Goal: Task Accomplishment & Management: Manage account settings

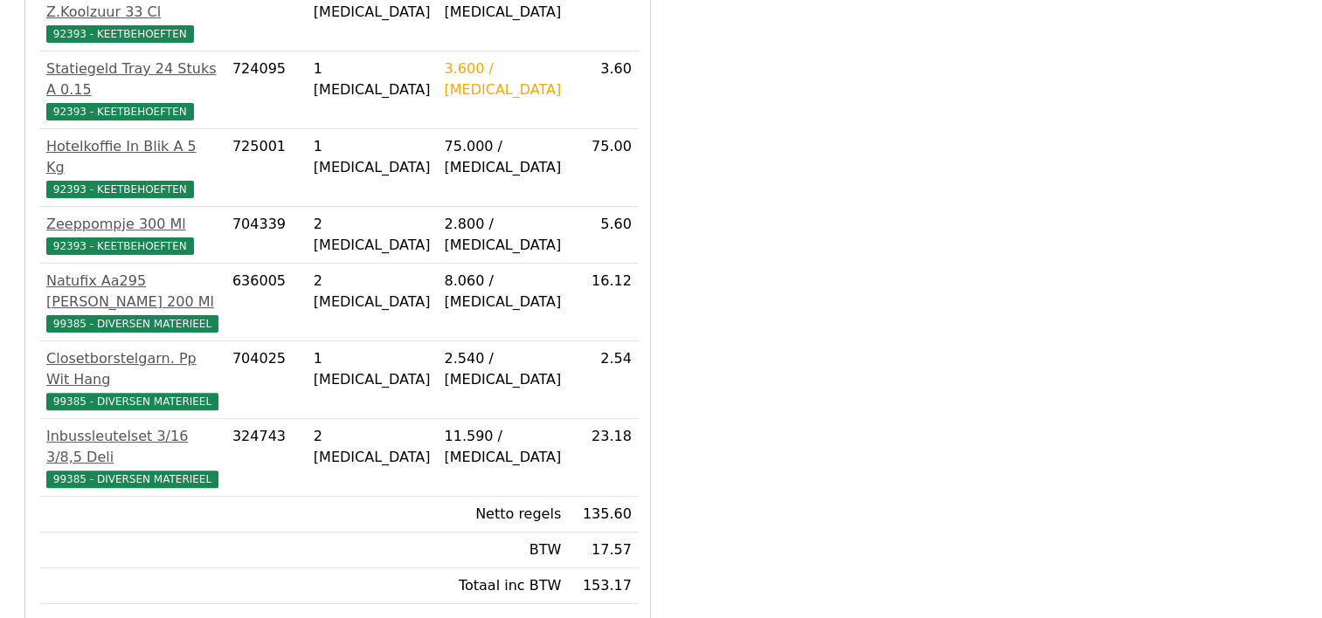
scroll to position [473, 0]
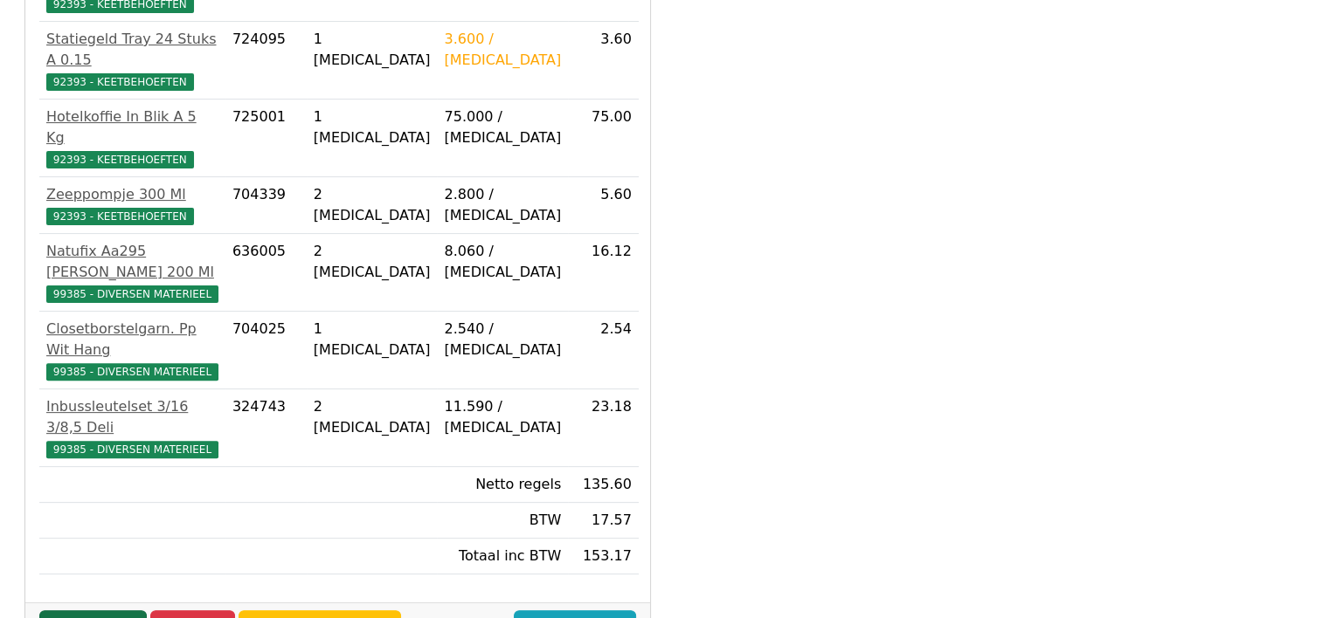
click at [112, 611] on link "Goedkeuren" at bounding box center [92, 627] width 107 height 33
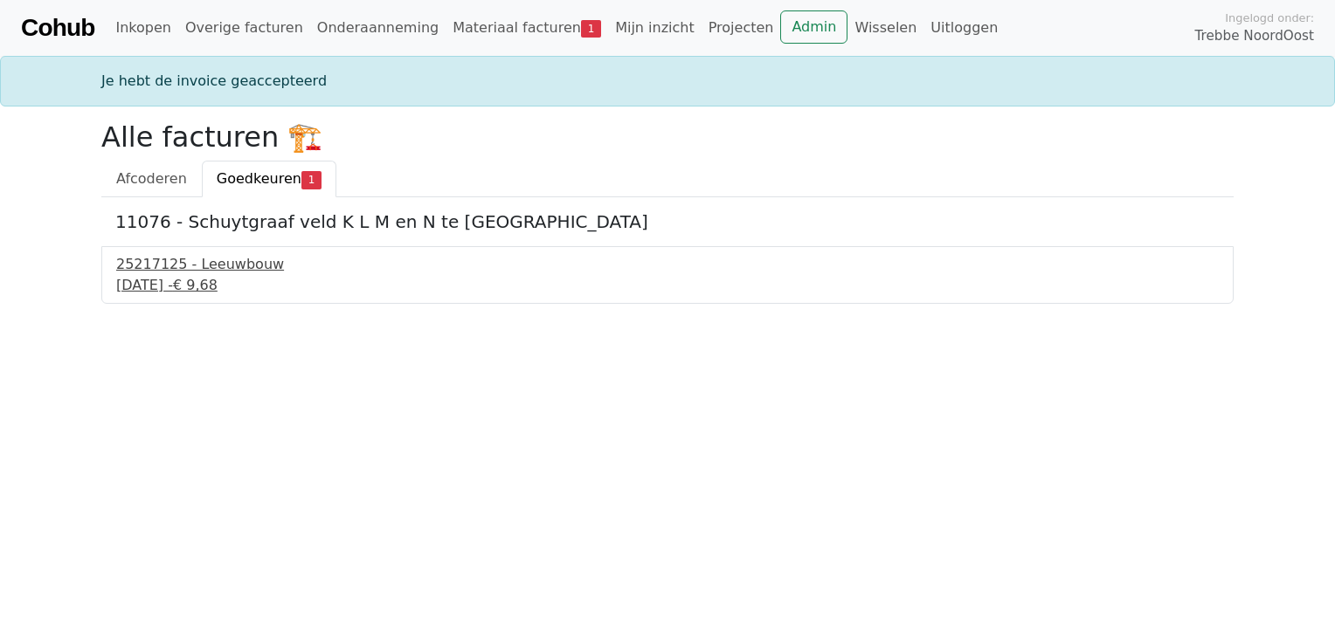
click at [172, 266] on div "25217125 - Leeuwbouw" at bounding box center [667, 264] width 1102 height 21
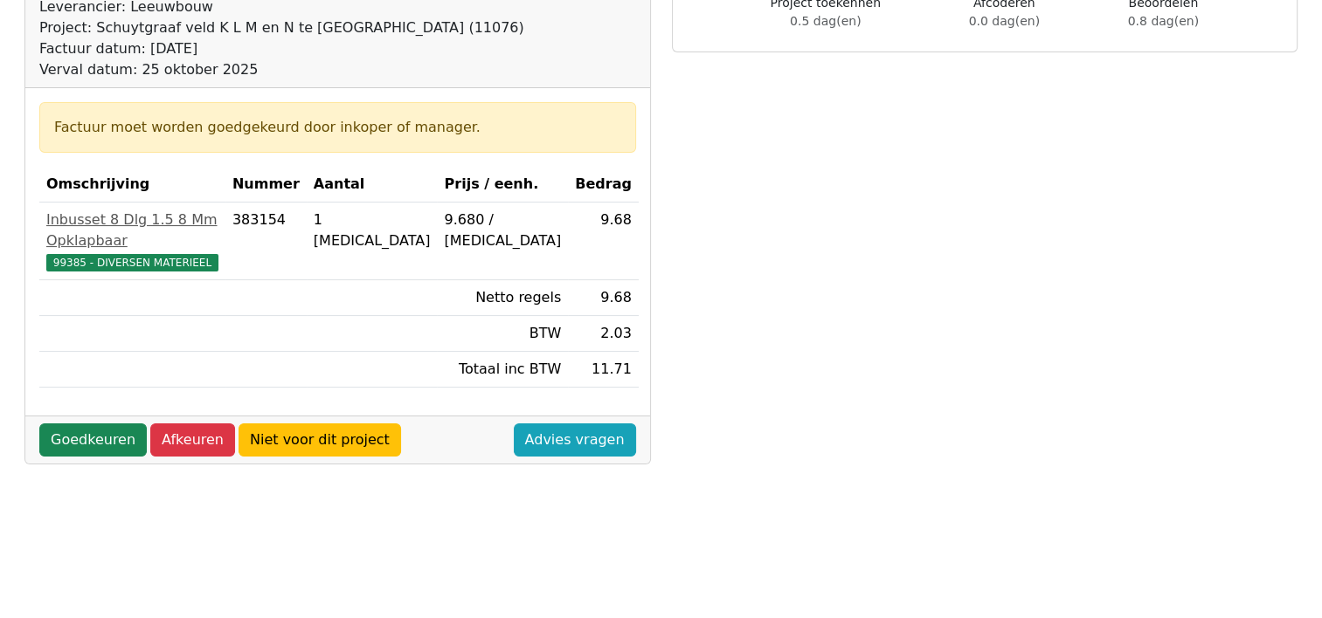
scroll to position [299, 0]
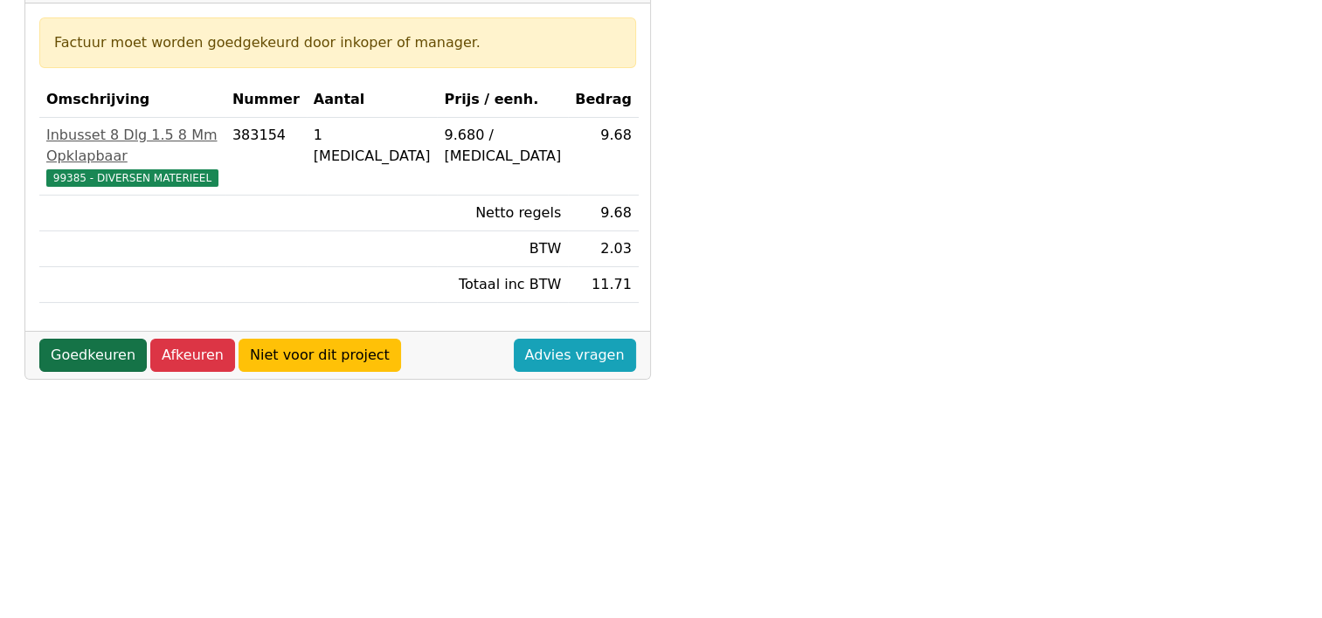
click at [86, 339] on link "Goedkeuren" at bounding box center [92, 355] width 107 height 33
